Goal: Task Accomplishment & Management: Manage account settings

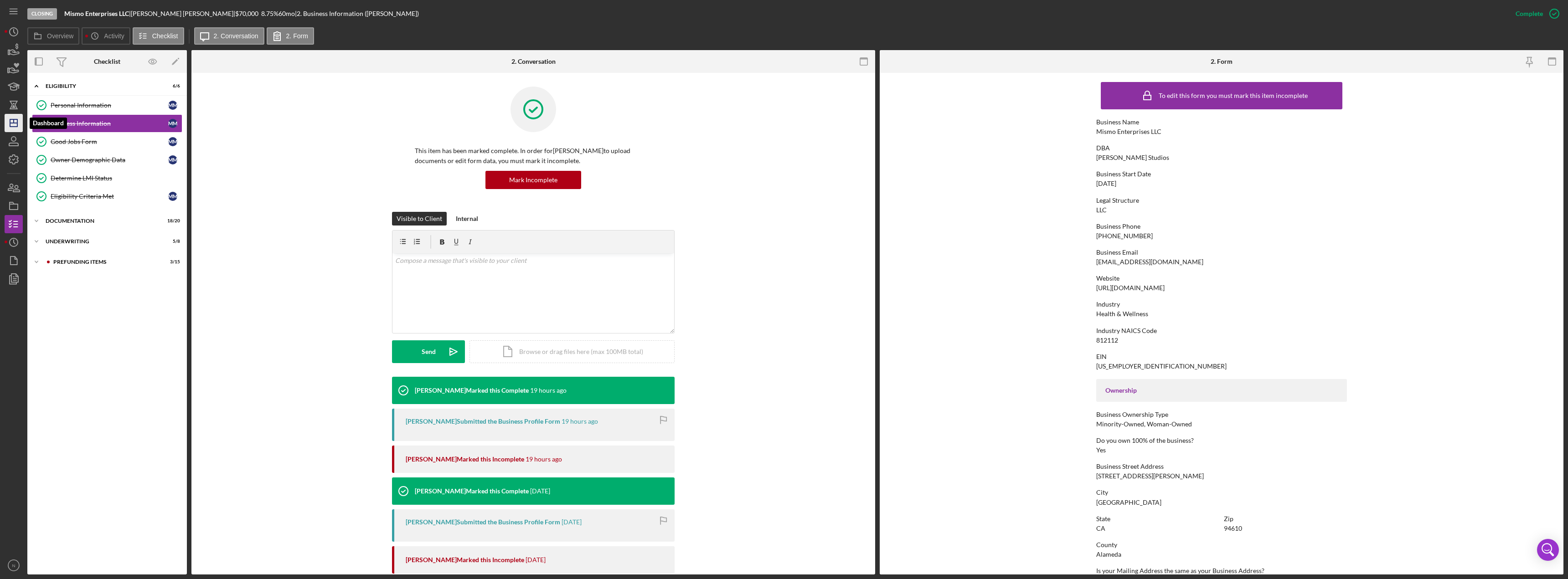
click at [15, 118] on icon "Icon/Dashboard" at bounding box center [13, 122] width 23 height 23
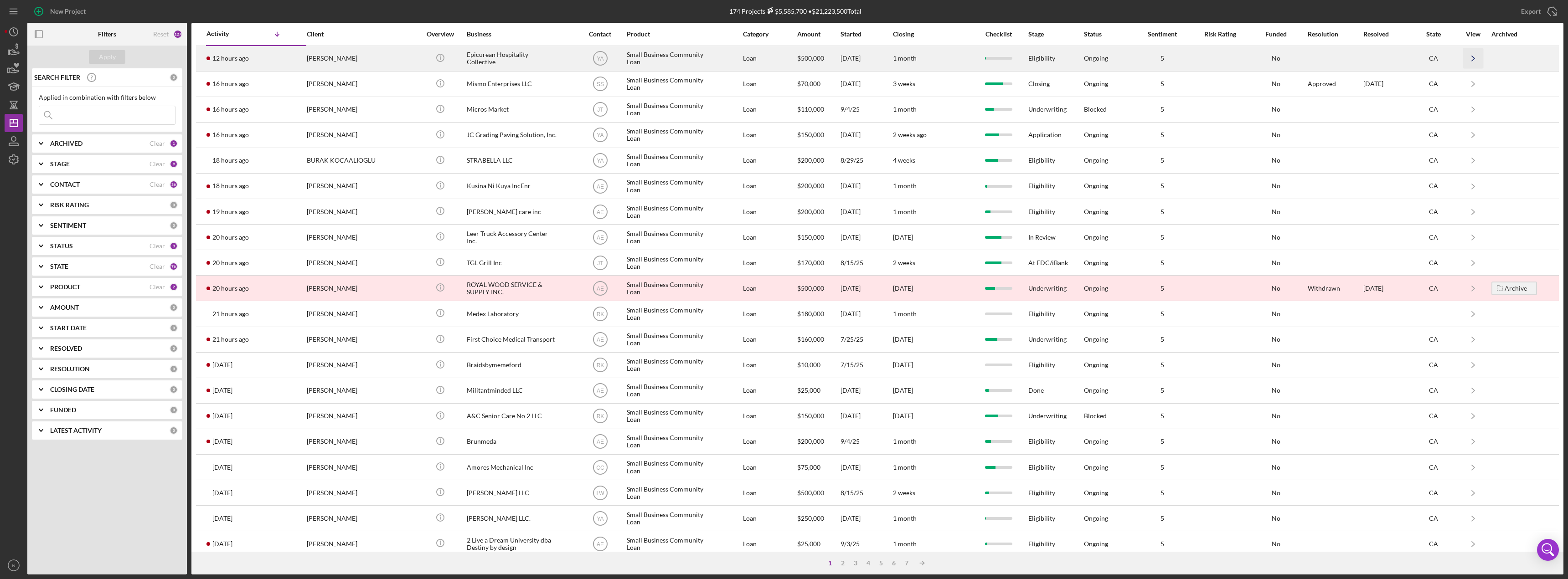
click at [1464, 59] on icon "Icon/Navigate" at bounding box center [1473, 59] width 20 height 20
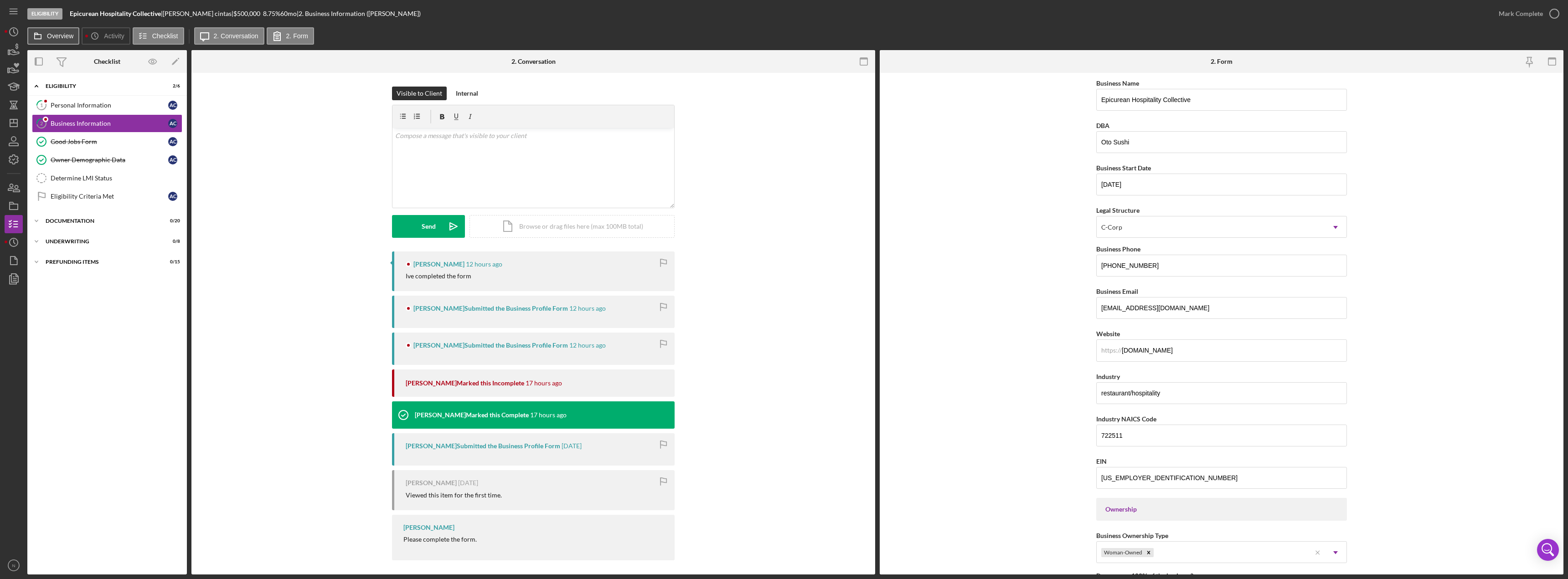
click at [52, 39] on label "Overview" at bounding box center [60, 36] width 27 height 8
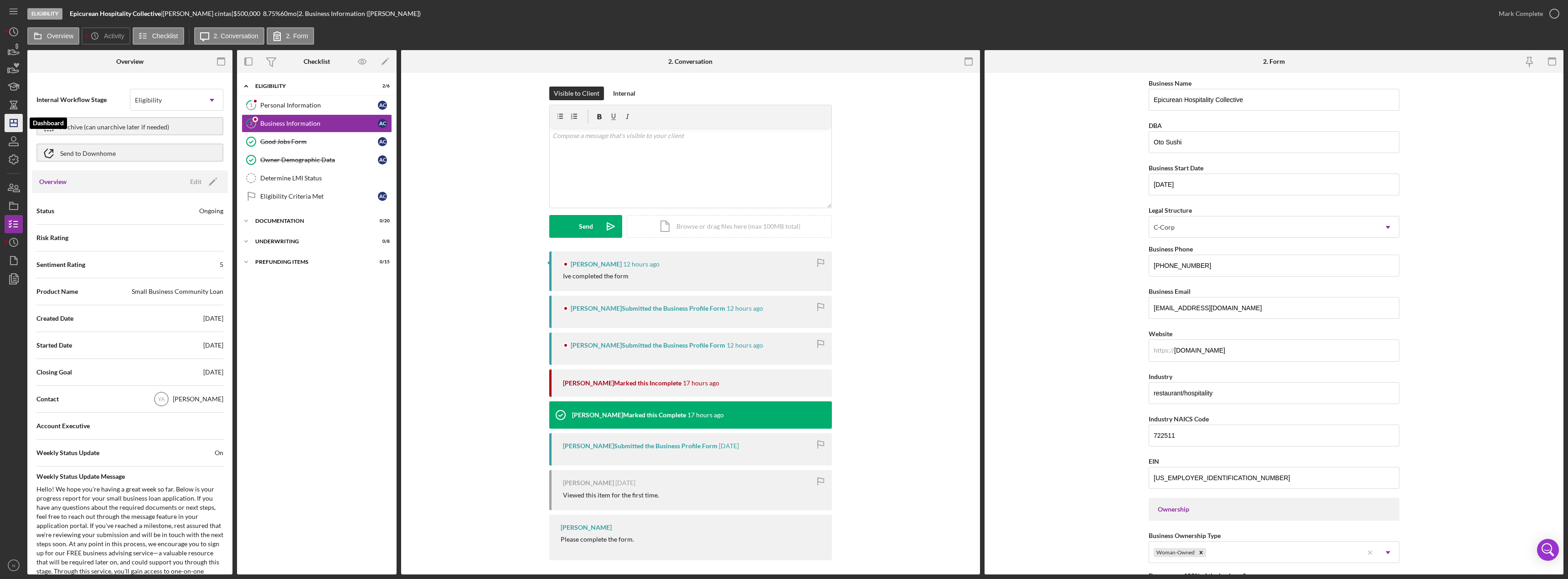
click at [14, 127] on icon "Icon/Dashboard" at bounding box center [13, 122] width 23 height 23
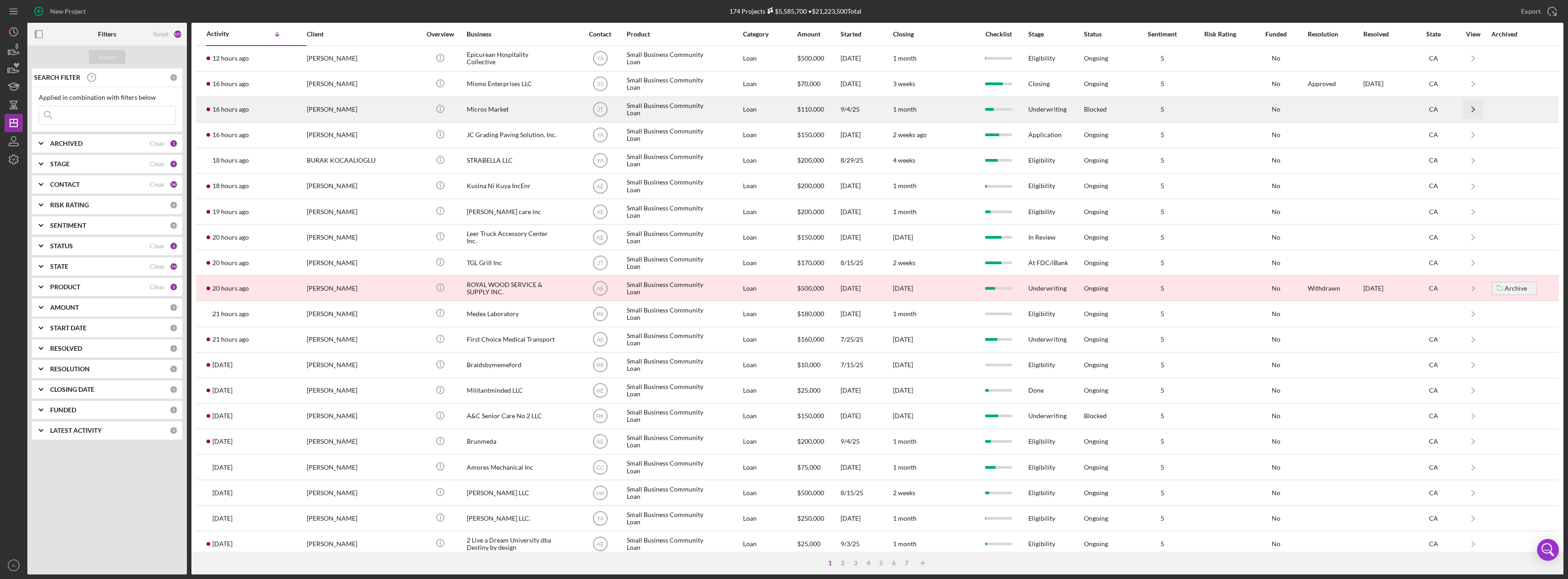
click at [1465, 114] on icon "Icon/Navigate" at bounding box center [1473, 110] width 20 height 20
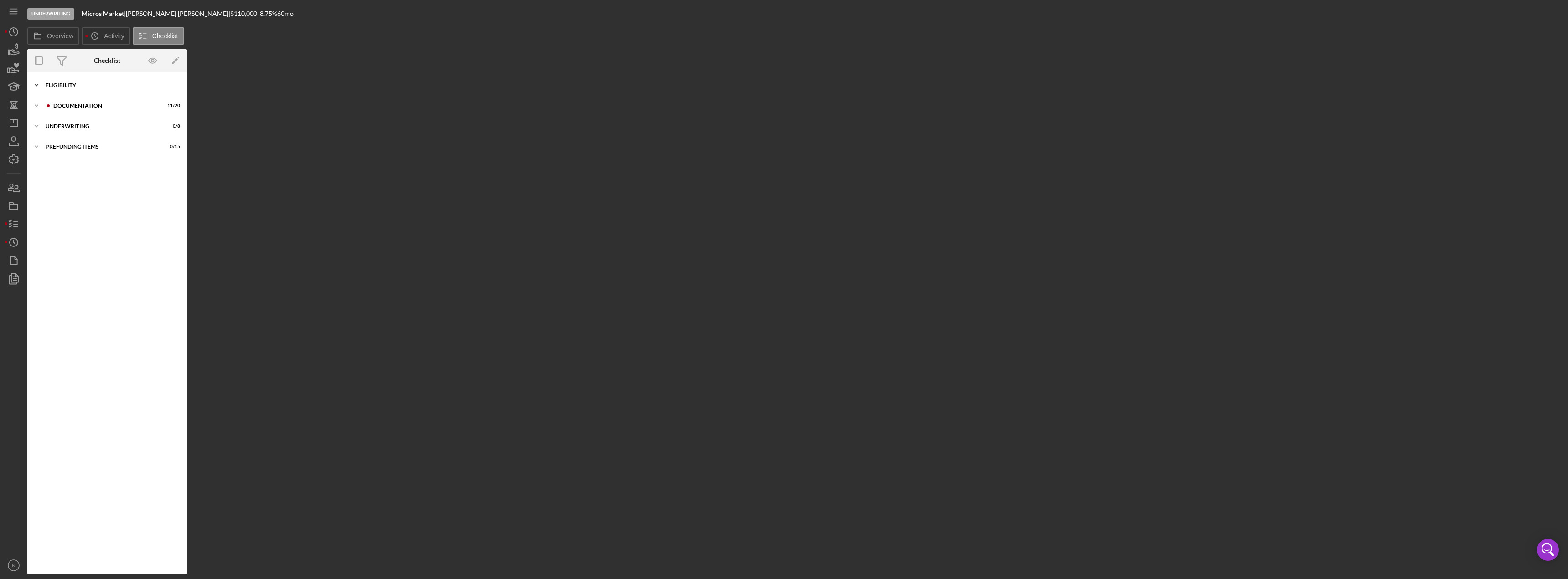
click at [39, 86] on icon "Icon/Expander" at bounding box center [37, 85] width 18 height 18
click at [61, 109] on link "Personal Information Personal Information N A" at bounding box center [106, 105] width 150 height 18
